Goal: Find specific page/section: Find specific page/section

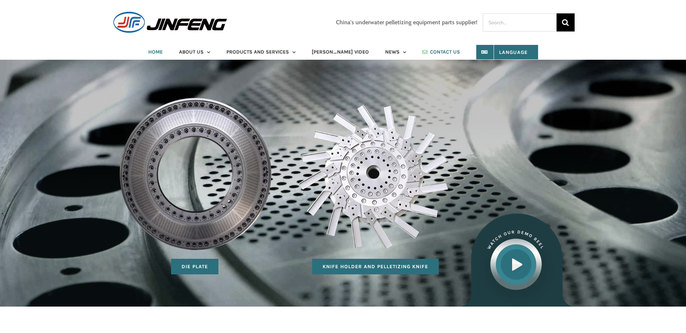
click at [431, 54] on span "CONTACT US" at bounding box center [445, 52] width 30 height 5
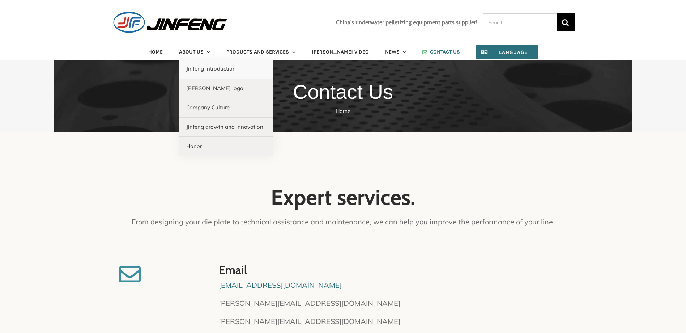
click at [212, 70] on span "Jinfeng Introduction" at bounding box center [211, 68] width 50 height 7
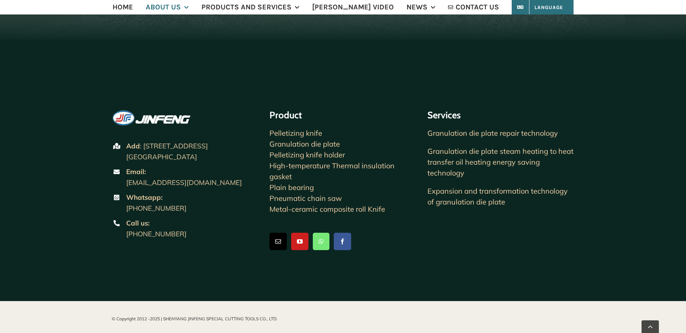
scroll to position [1013, 0]
